Goal: Find contact information: Find contact information

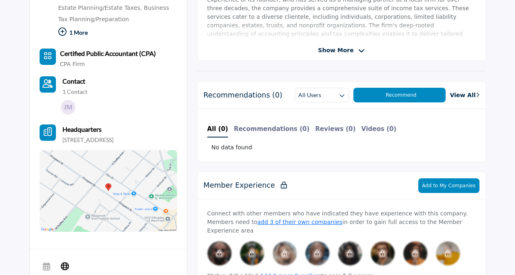
scroll to position [308, 0]
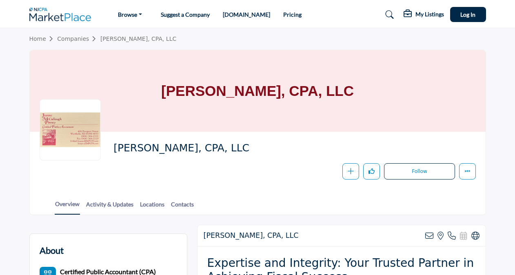
click at [150, 207] on link "Locations" at bounding box center [151, 207] width 25 height 14
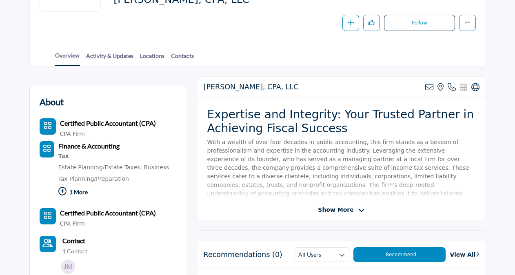
scroll to position [158, 0]
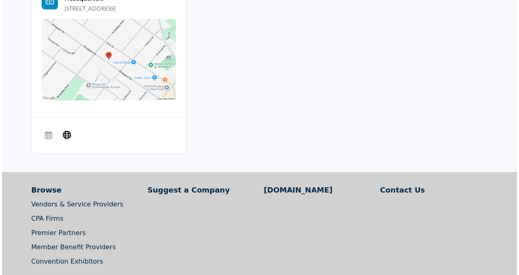
scroll to position [281, 0]
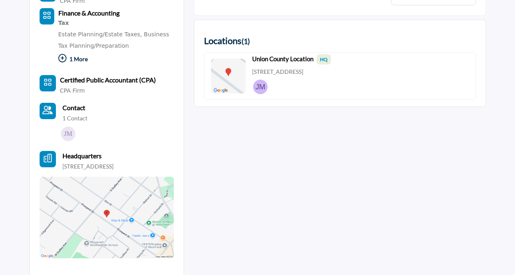
click at [70, 135] on img at bounding box center [68, 133] width 15 height 15
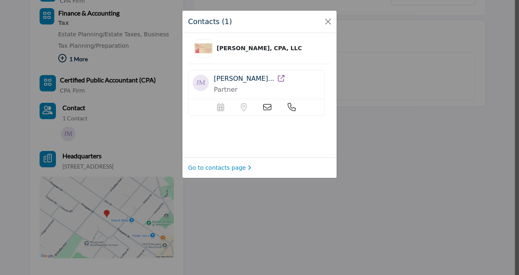
click at [269, 106] on icon at bounding box center [267, 107] width 8 height 8
